Goal: Navigation & Orientation: Find specific page/section

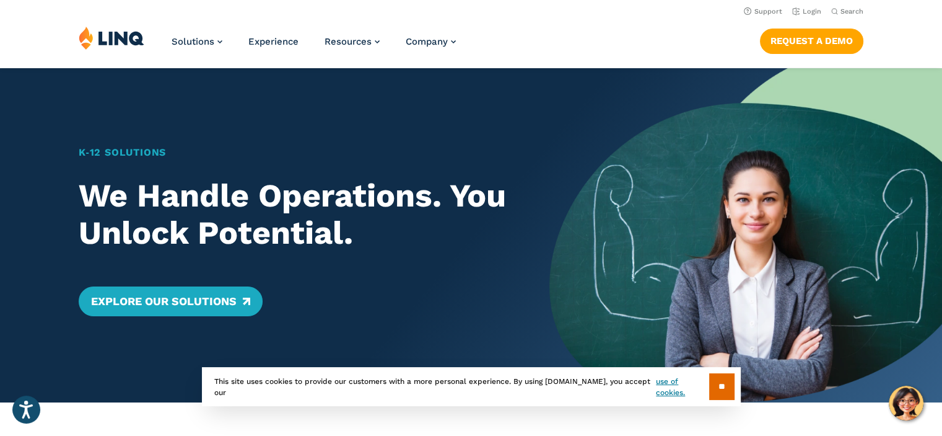
click at [618, 127] on img at bounding box center [746, 235] width 393 height 334
click at [810, 14] on link "Login" at bounding box center [806, 11] width 29 height 8
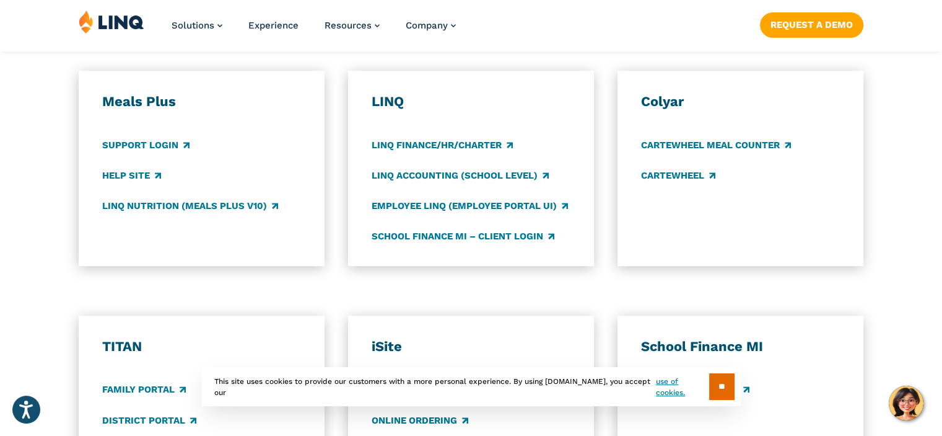
scroll to position [681, 0]
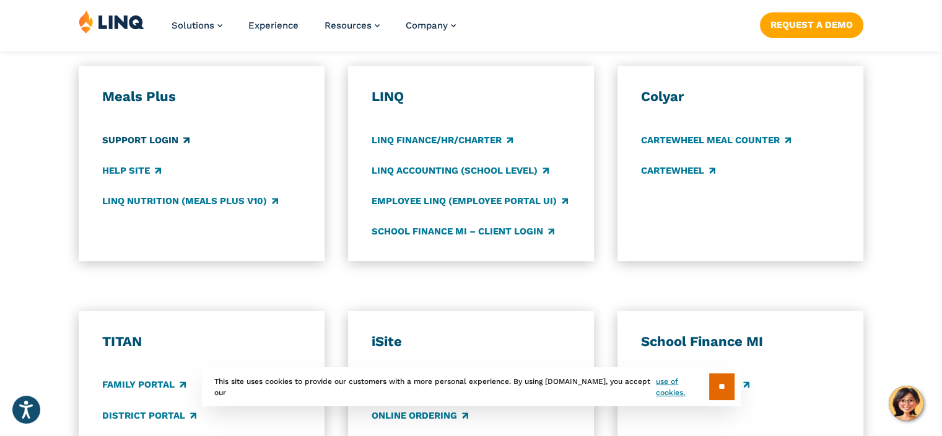
click at [172, 141] on link "Support Login" at bounding box center [145, 140] width 87 height 14
